Goal: Task Accomplishment & Management: Manage account settings

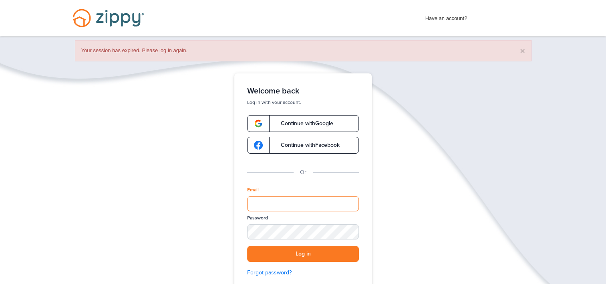
click at [284, 207] on input "Email" at bounding box center [303, 203] width 112 height 15
type input "**********"
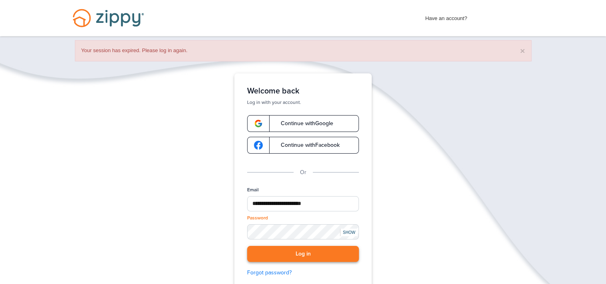
click at [318, 258] on button "Log in" at bounding box center [303, 254] width 112 height 16
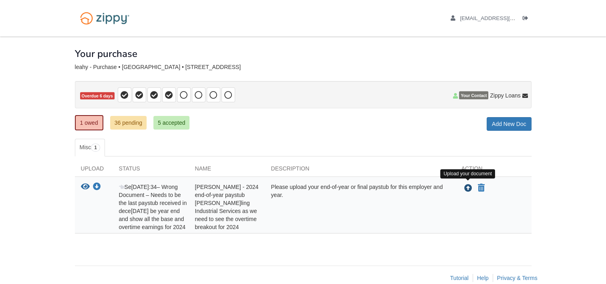
click at [467, 187] on icon "Upload brandon leahy - 2024 end-of-year paystub for Sandling Industrial Service…" at bounding box center [468, 188] width 8 height 8
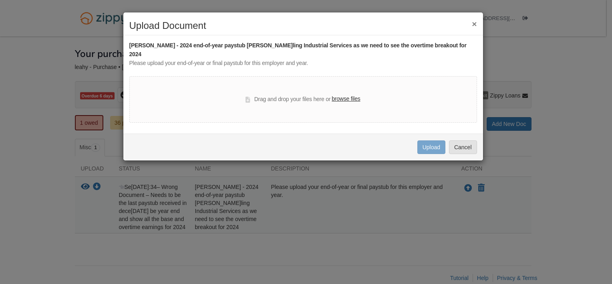
click at [348, 95] on label "browse files" at bounding box center [346, 99] width 28 height 9
click at [0, 0] on input "browse files" at bounding box center [0, 0] width 0 height 0
click at [344, 95] on label "browse files" at bounding box center [346, 99] width 28 height 9
click at [0, 0] on input "browse files" at bounding box center [0, 0] width 0 height 0
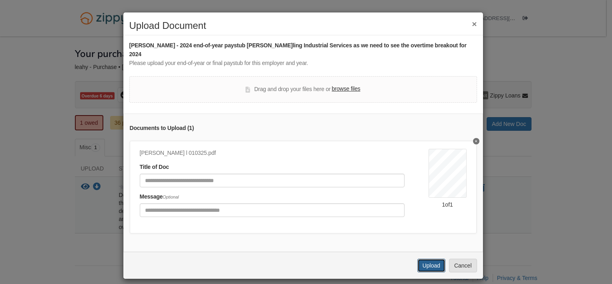
click at [424, 260] on button "Upload" at bounding box center [431, 265] width 28 height 14
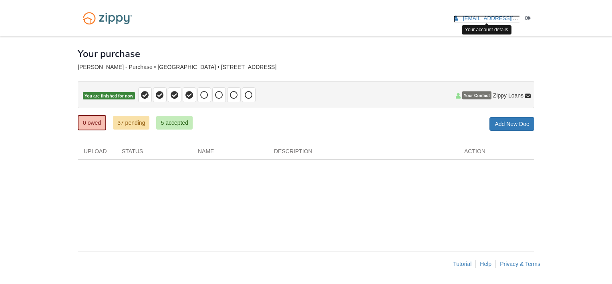
click at [497, 20] on span "[EMAIL_ADDRESS][DOMAIN_NAME]" at bounding box center [509, 18] width 92 height 6
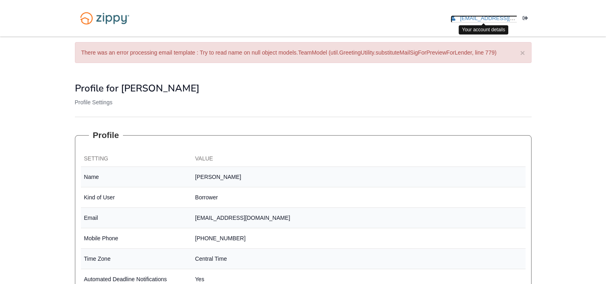
click at [453, 17] on icon "edit profile" at bounding box center [453, 19] width 5 height 6
click at [525, 19] on icon "Log out" at bounding box center [526, 19] width 6 height 6
